Goal: Task Accomplishment & Management: Use online tool/utility

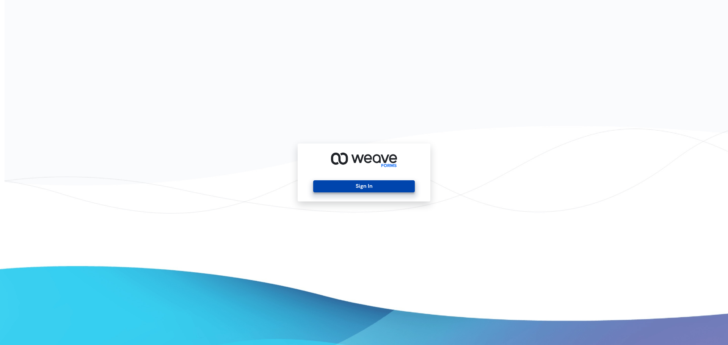
click at [393, 189] on button "Sign In" at bounding box center [363, 186] width 101 height 12
click at [375, 190] on button "Sign In" at bounding box center [363, 186] width 101 height 12
